Goal: Task Accomplishment & Management: Use online tool/utility

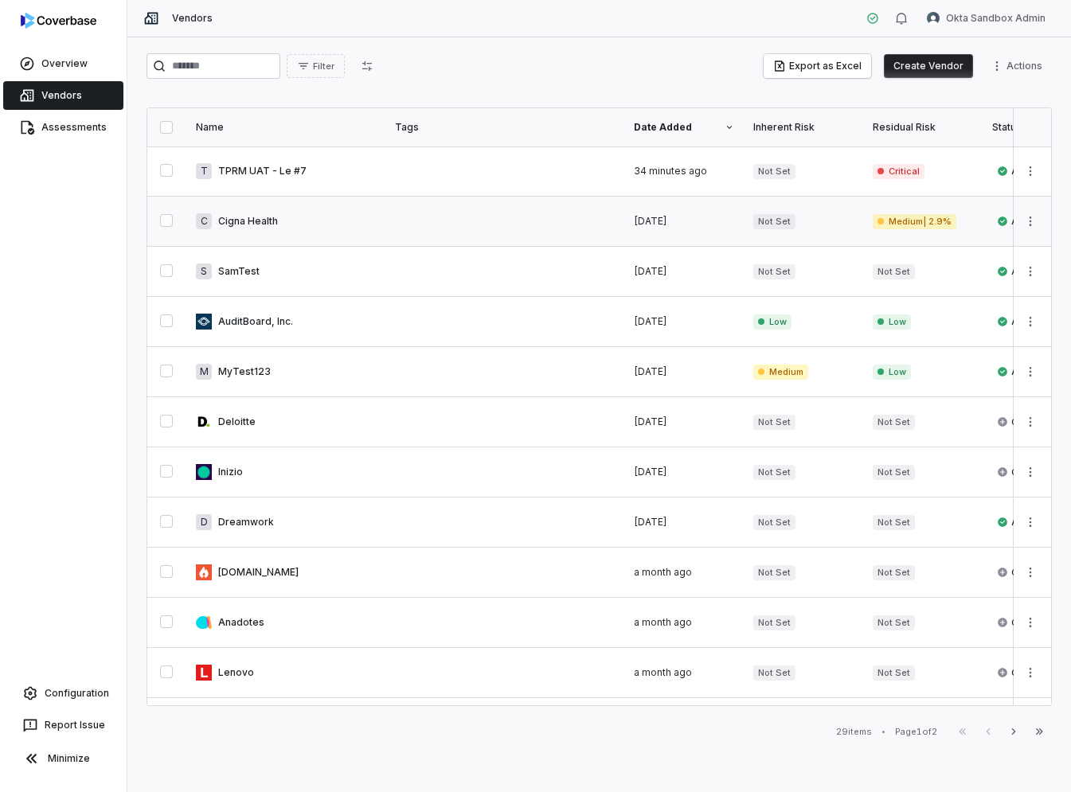
click at [246, 224] on link at bounding box center [285, 221] width 199 height 49
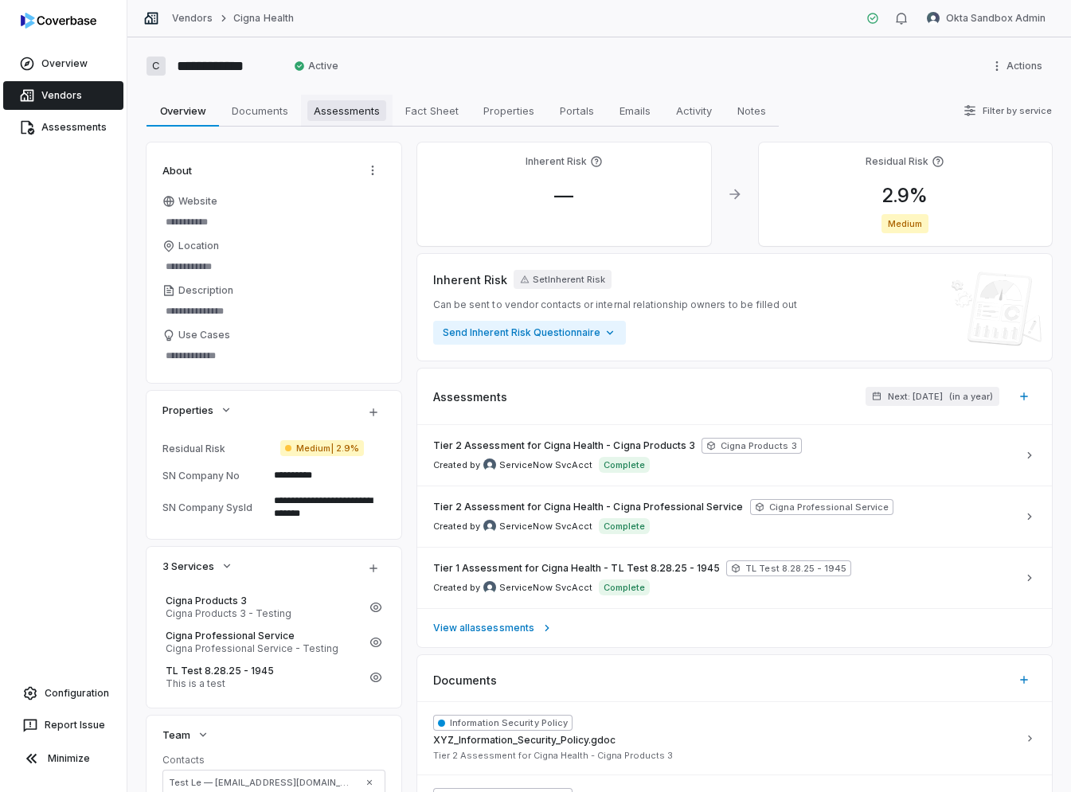
click at [373, 123] on link "Assessments Assessments" at bounding box center [347, 111] width 92 height 32
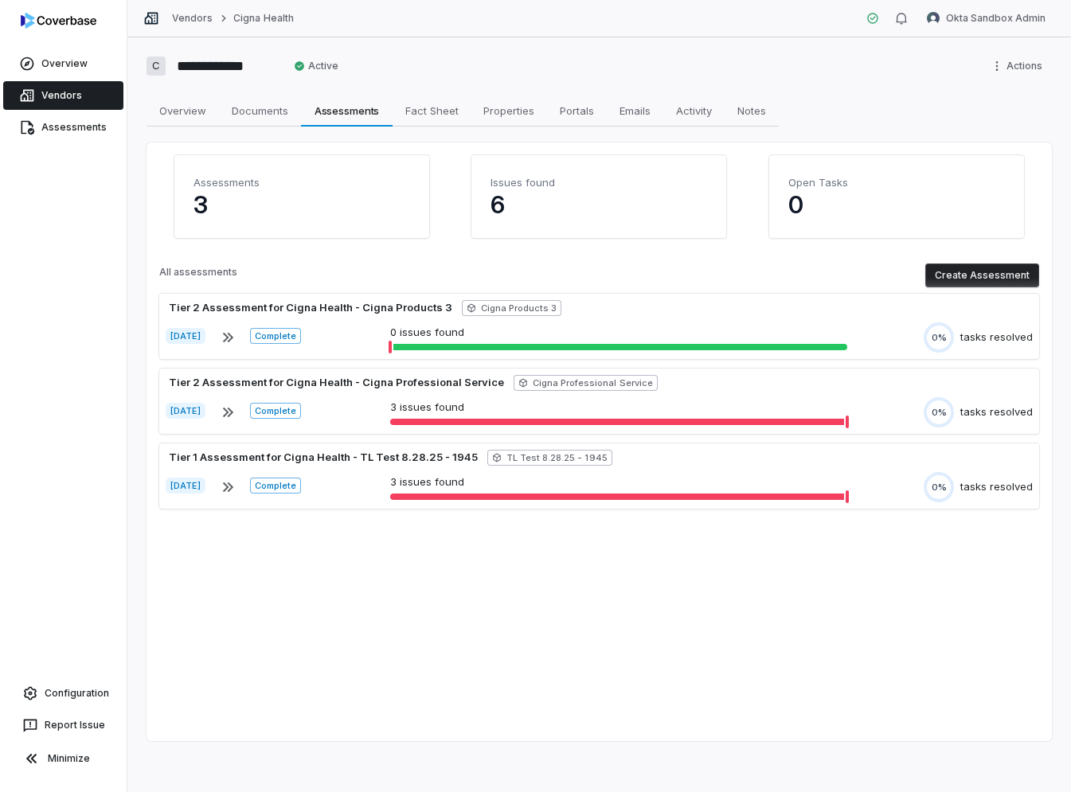
click at [602, 185] on h4 "Issues found" at bounding box center [598, 182] width 217 height 16
click at [359, 117] on span "Assessments" at bounding box center [347, 110] width 78 height 21
click at [69, 67] on span "Overview" at bounding box center [64, 63] width 46 height 13
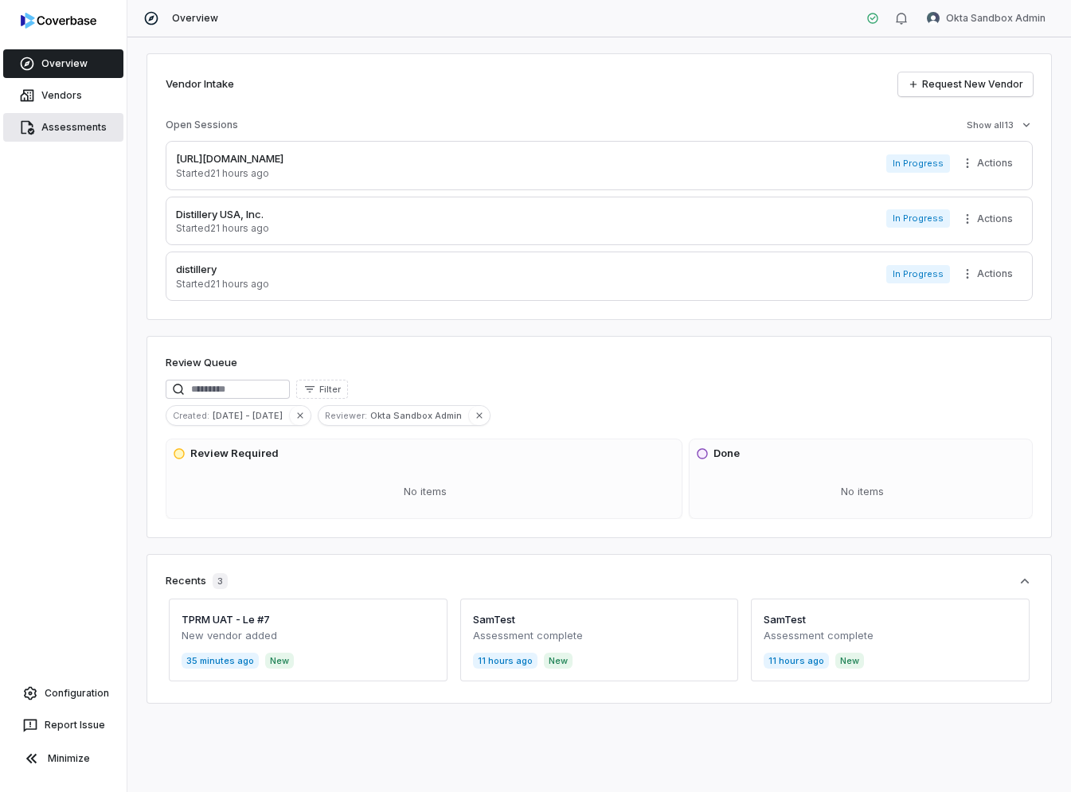
click at [93, 140] on link "Assessments" at bounding box center [63, 127] width 120 height 29
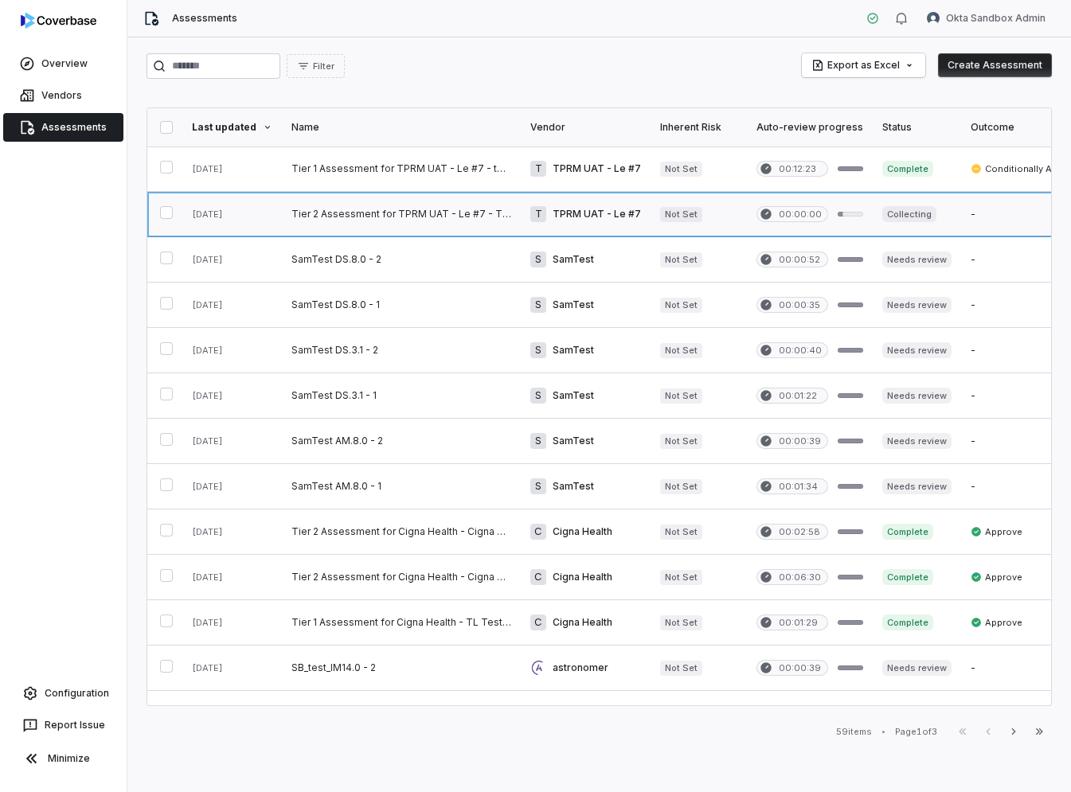
click at [343, 212] on link at bounding box center [401, 214] width 239 height 45
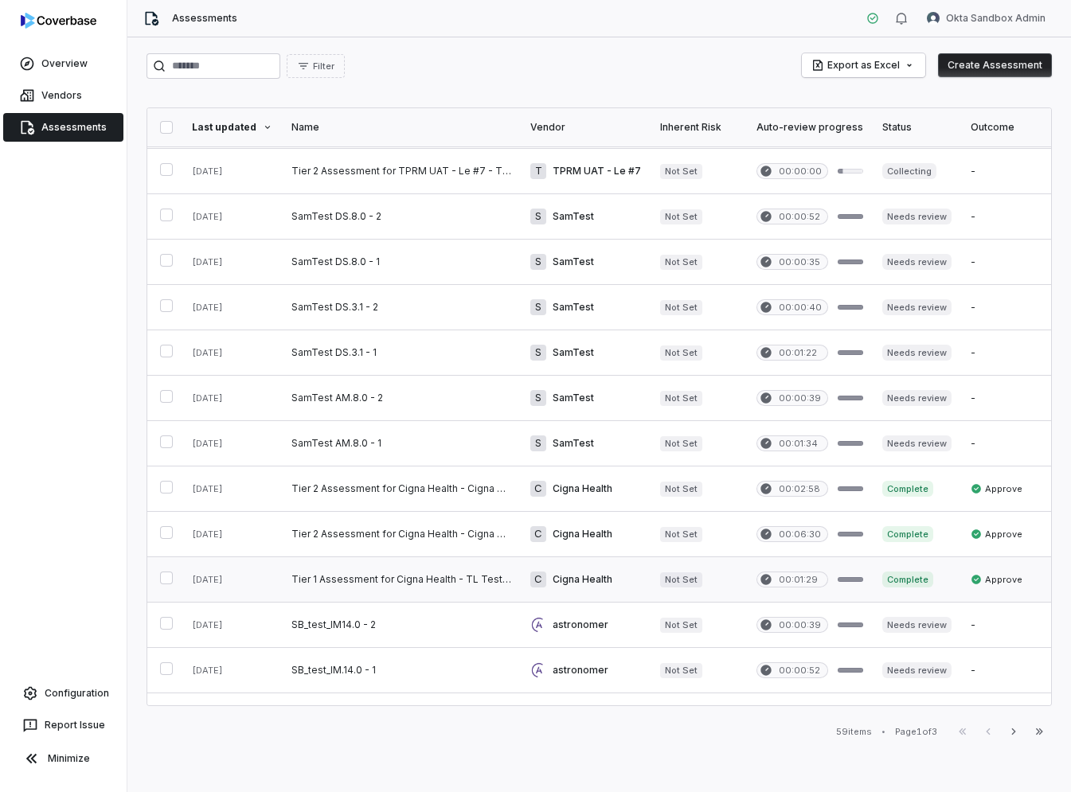
scroll to position [49, 0]
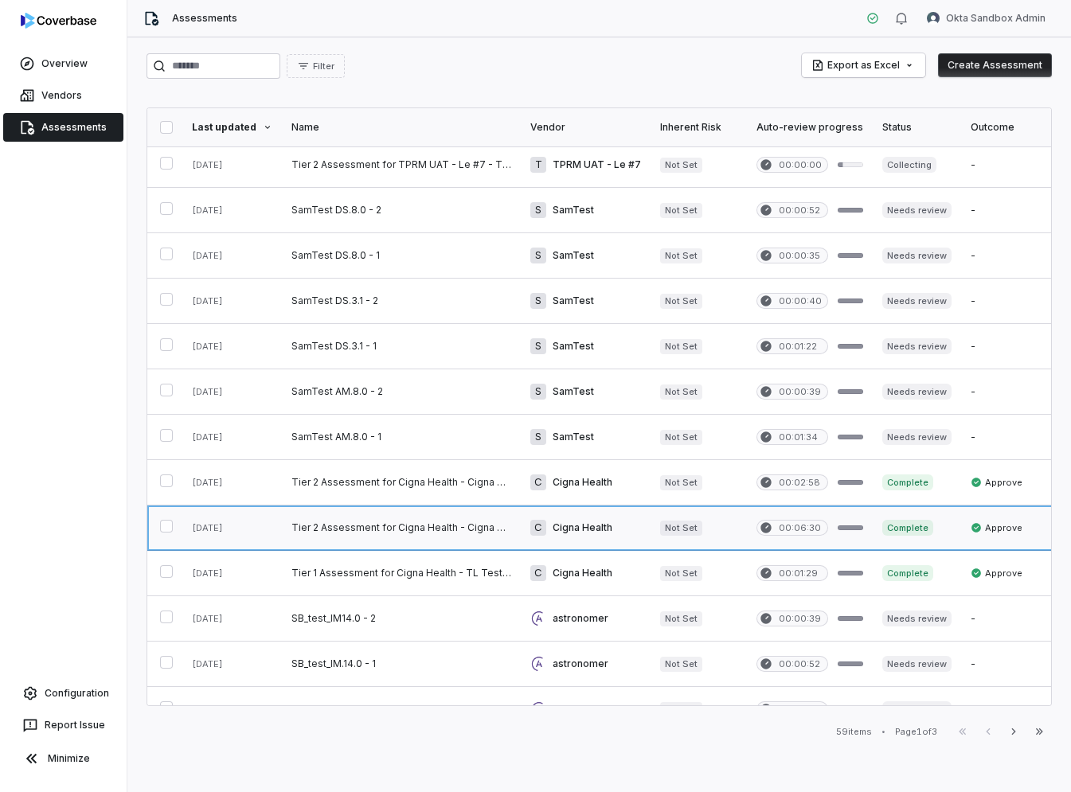
click at [389, 529] on link at bounding box center [401, 528] width 239 height 45
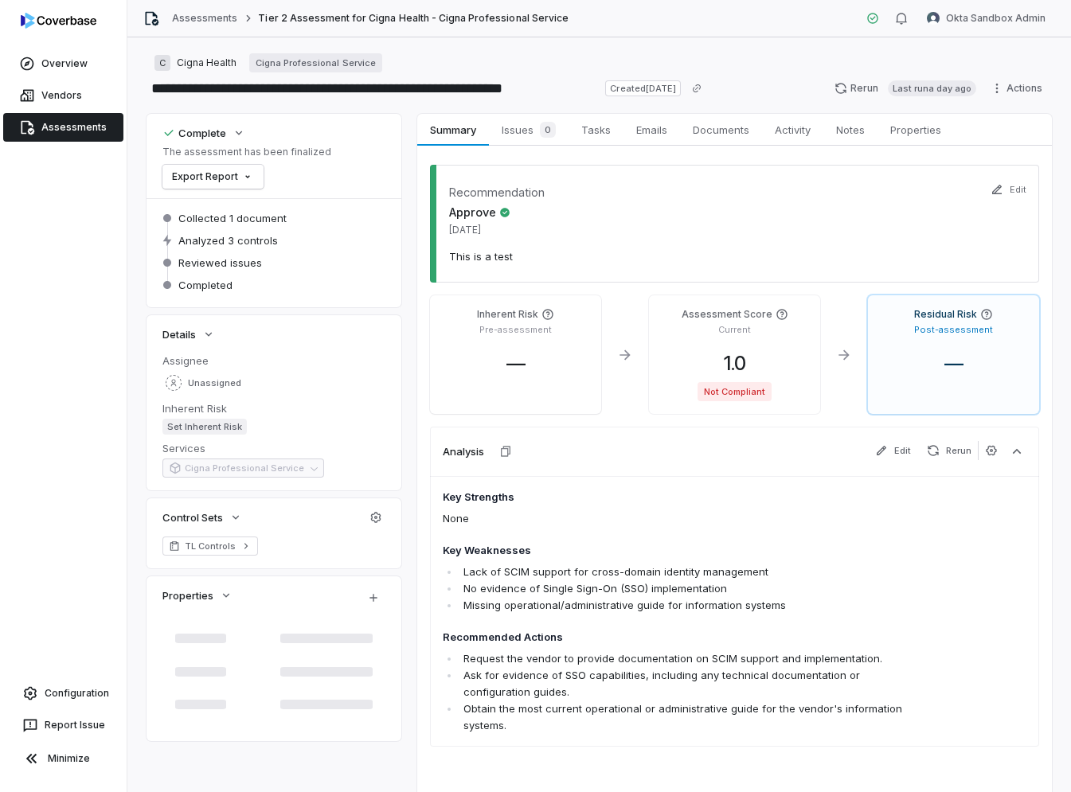
type textarea "*"
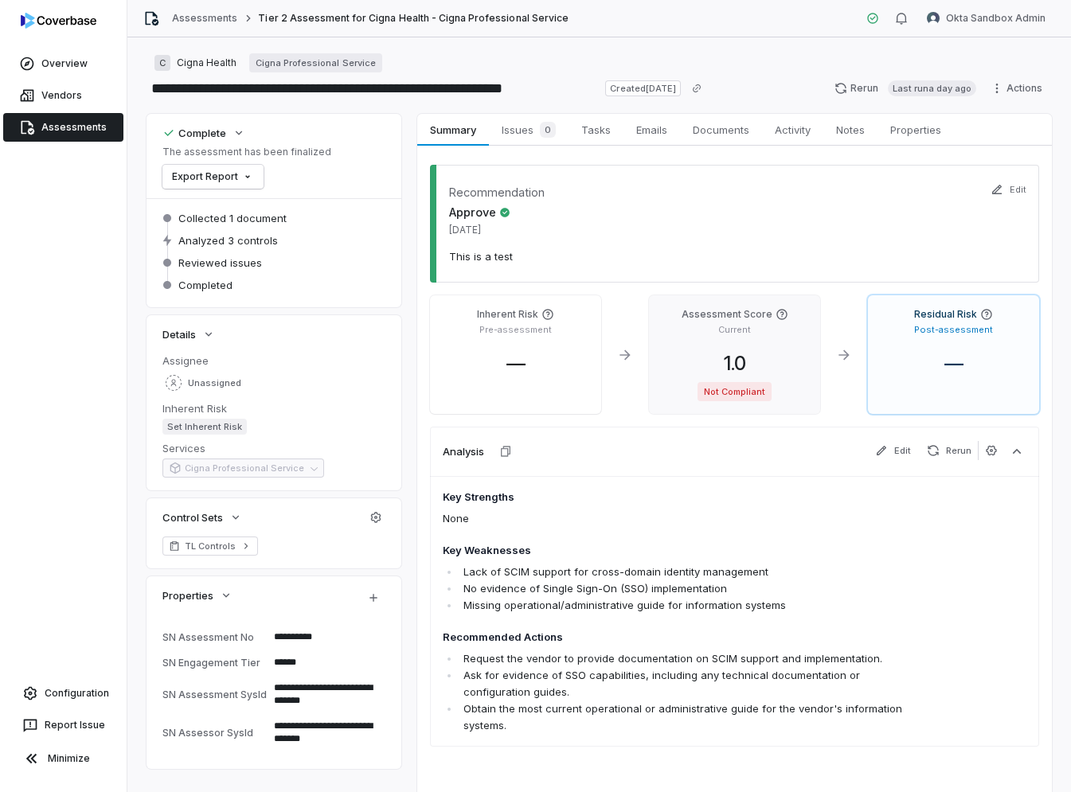
click at [740, 315] on h4 "Assessment Score" at bounding box center [727, 314] width 91 height 13
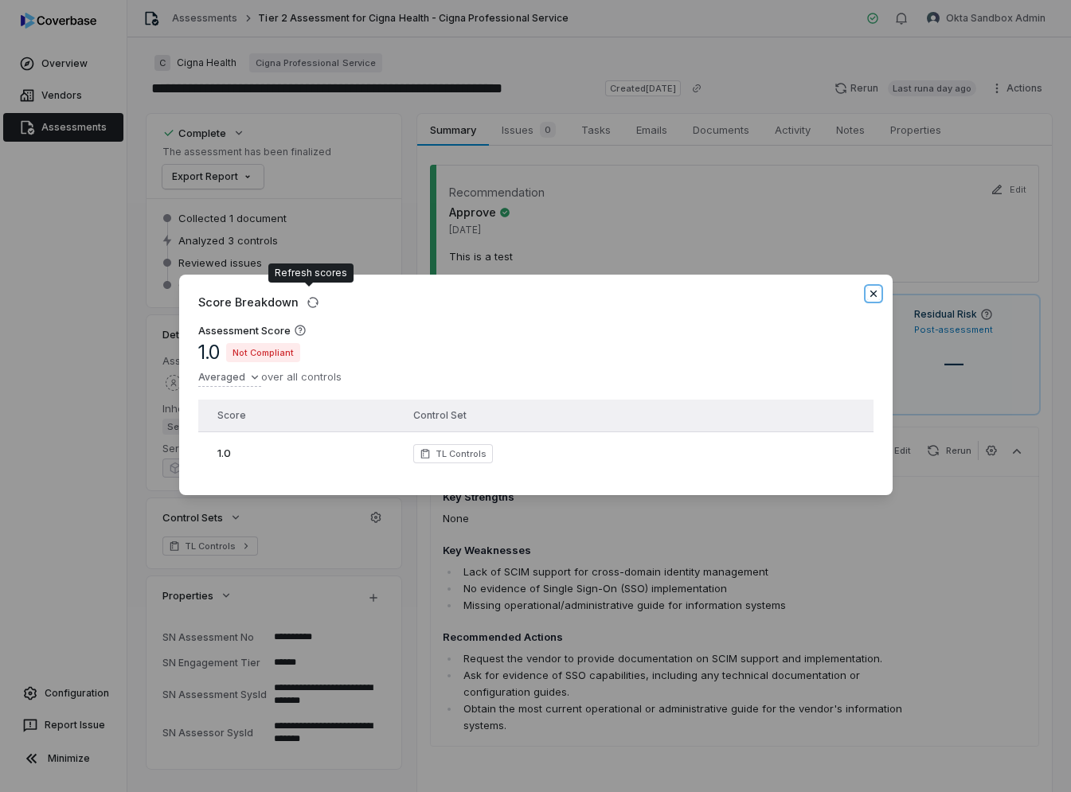
click at [875, 292] on icon "button" at bounding box center [872, 294] width 6 height 6
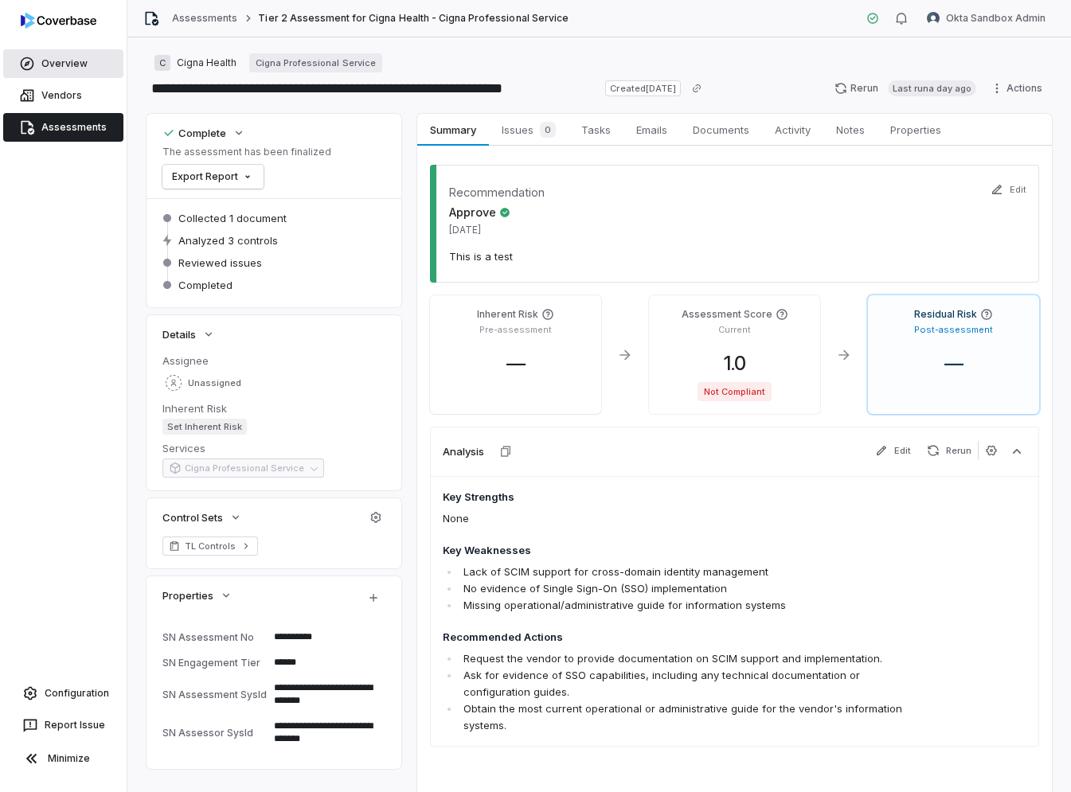
type textarea "*"
